Goal: Task Accomplishment & Management: Use online tool/utility

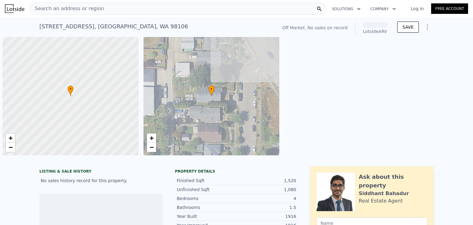
scroll to position [0, 2]
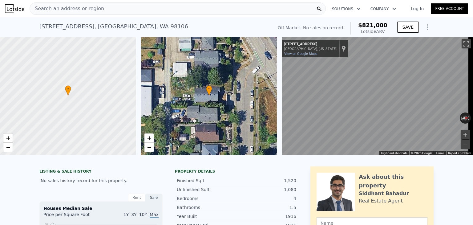
click at [417, 6] on link "Log In" at bounding box center [418, 9] width 28 height 6
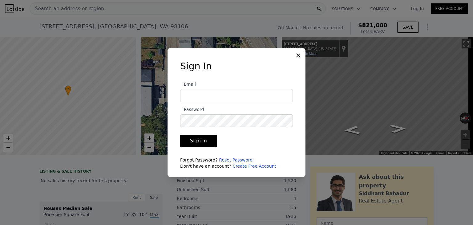
type input "[EMAIL_ADDRESS][DOMAIN_NAME]"
click at [199, 144] on button "Sign In" at bounding box center [198, 141] width 37 height 12
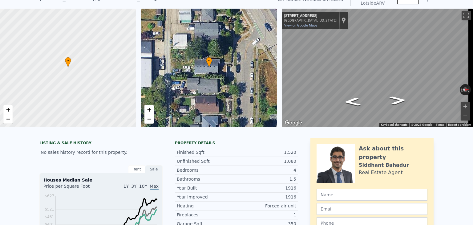
scroll to position [2, 0]
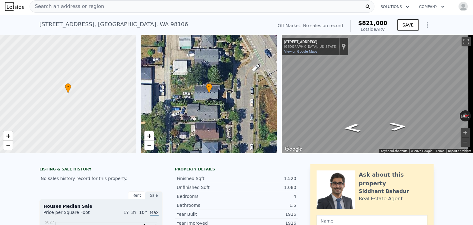
click at [168, 5] on div "Search an address or region" at bounding box center [202, 6] width 345 height 12
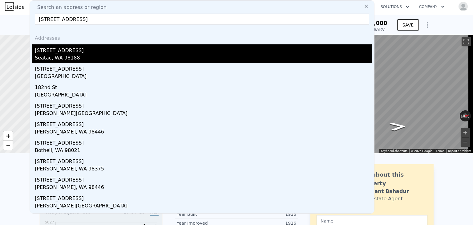
type input "[STREET_ADDRESS]"
click at [65, 55] on div "Seatac, WA 98188" at bounding box center [203, 58] width 337 height 9
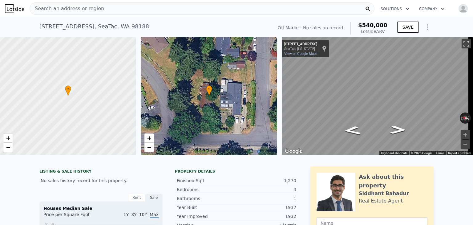
click at [76, 4] on div "Search an address or region" at bounding box center [67, 9] width 74 height 12
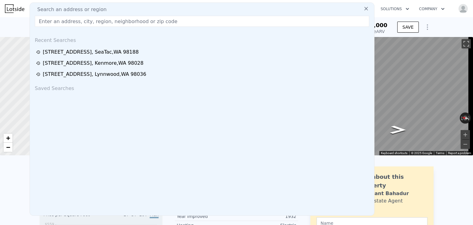
click at [79, 20] on input "text" at bounding box center [202, 21] width 335 height 11
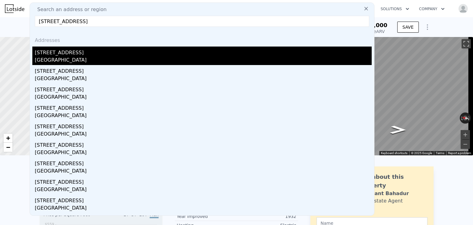
type input "[STREET_ADDRESS]"
click at [149, 56] on div "[STREET_ADDRESS]" at bounding box center [203, 52] width 337 height 10
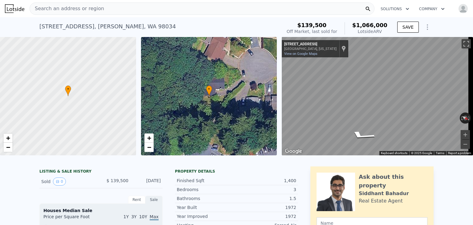
click at [156, 4] on div "Search an address or region" at bounding box center [202, 8] width 345 height 12
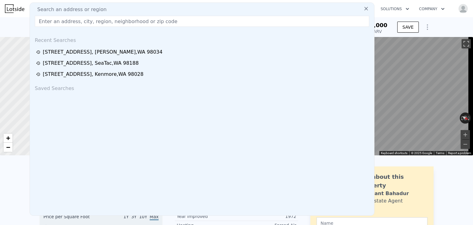
click at [124, 22] on input "text" at bounding box center [202, 21] width 335 height 11
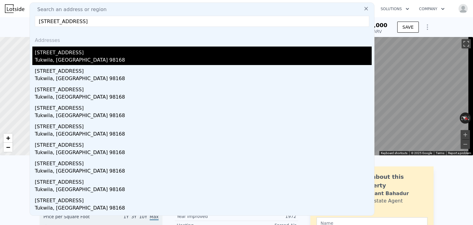
type input "[STREET_ADDRESS]"
click at [138, 52] on div "[STREET_ADDRESS]" at bounding box center [203, 52] width 337 height 10
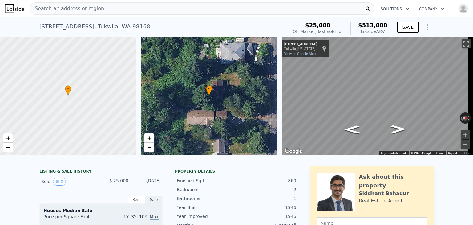
click at [175, 6] on div "Search an address or region" at bounding box center [202, 8] width 345 height 12
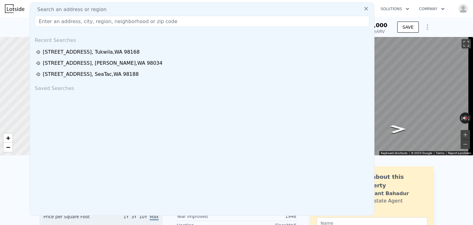
click at [166, 19] on input "text" at bounding box center [202, 21] width 335 height 11
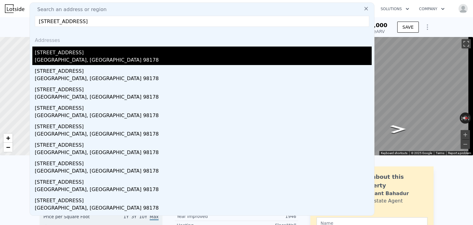
type input "[STREET_ADDRESS]"
click at [192, 56] on div "[STREET_ADDRESS]" at bounding box center [203, 52] width 337 height 10
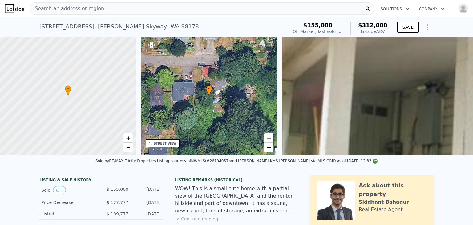
click at [111, 10] on div "Search an address or region" at bounding box center [202, 8] width 345 height 12
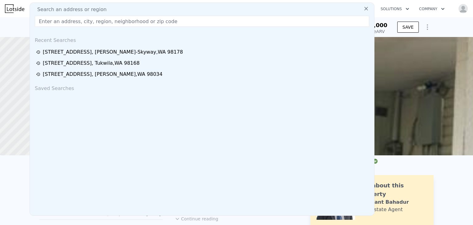
click at [101, 22] on input "text" at bounding box center [202, 21] width 335 height 11
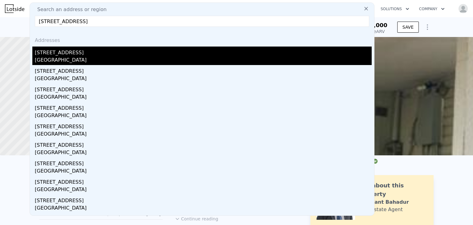
type input "[STREET_ADDRESS]"
click at [130, 58] on div "[GEOGRAPHIC_DATA]" at bounding box center [203, 60] width 337 height 9
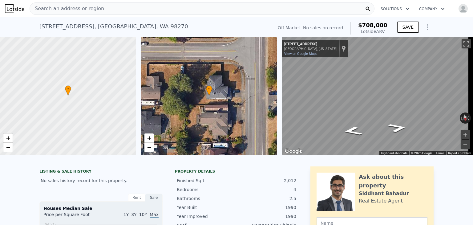
click at [168, 3] on div "Search an address or region" at bounding box center [202, 8] width 345 height 12
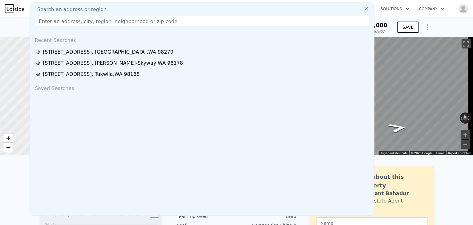
click at [165, 9] on div "Search an address or region" at bounding box center [202, 9] width 340 height 7
click at [162, 21] on input "text" at bounding box center [202, 21] width 335 height 11
paste input "[STREET_ADDRESS]"
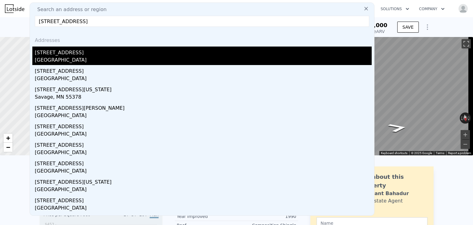
type input "[STREET_ADDRESS]"
click at [169, 57] on div "[GEOGRAPHIC_DATA]" at bounding box center [203, 60] width 337 height 9
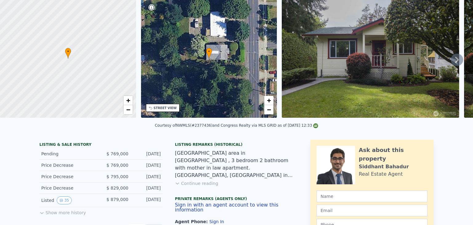
scroll to position [2, 0]
